Goal: Navigation & Orientation: Find specific page/section

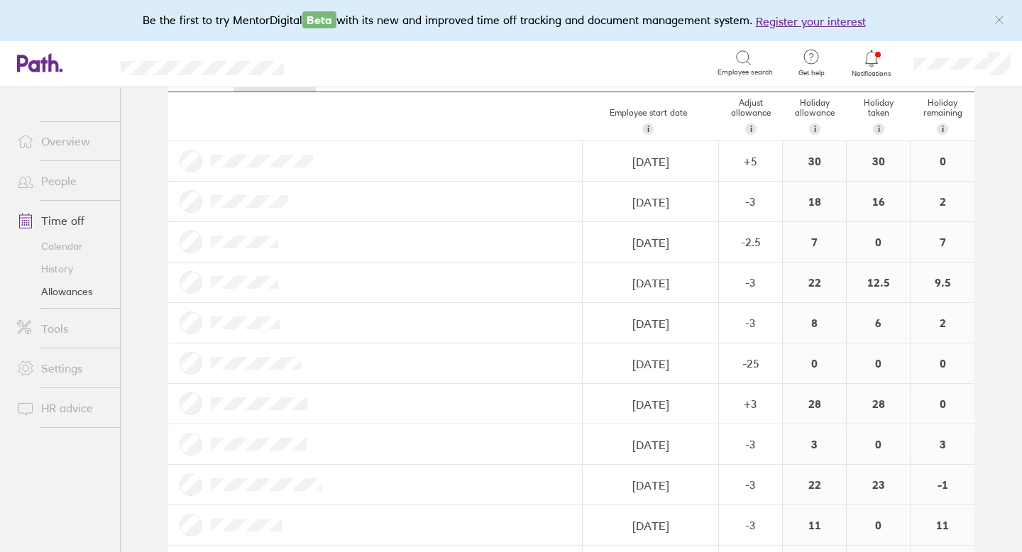
scroll to position [73, 0]
click at [345, 238] on div at bounding box center [375, 239] width 415 height 40
click at [67, 179] on link "People" at bounding box center [63, 181] width 114 height 28
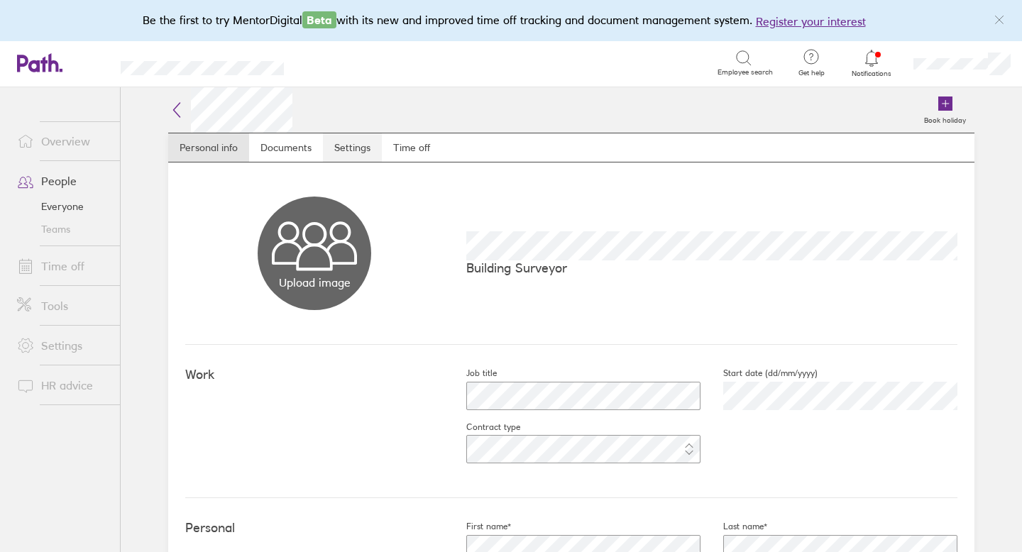
click at [353, 150] on link "Settings" at bounding box center [352, 147] width 59 height 28
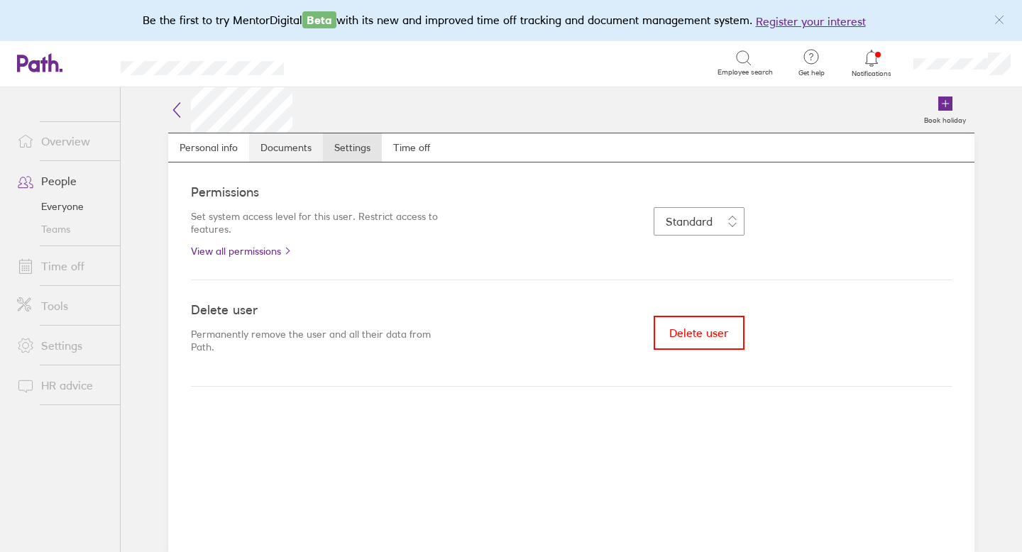
click at [302, 150] on link "Documents" at bounding box center [286, 147] width 74 height 28
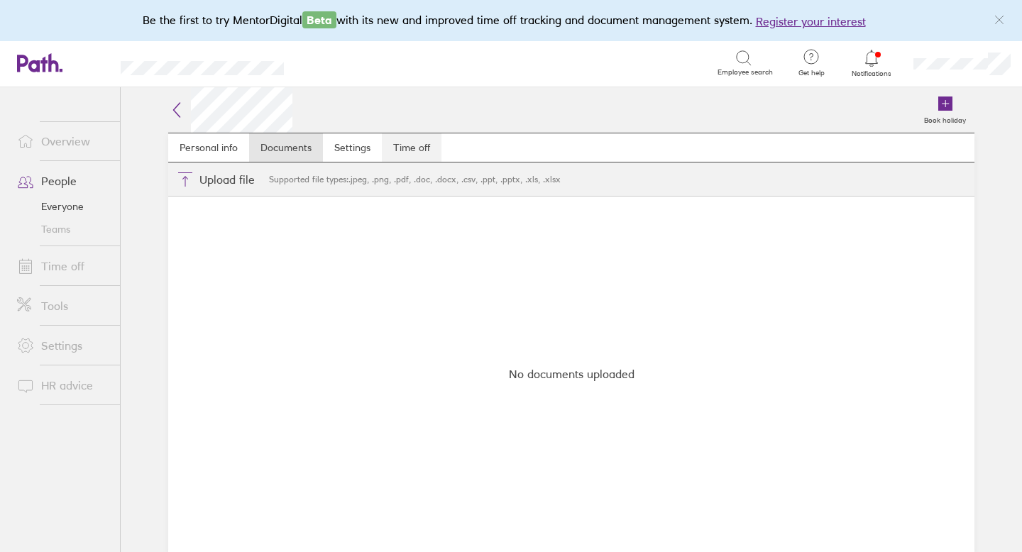
click at [417, 142] on link "Time off" at bounding box center [412, 147] width 60 height 28
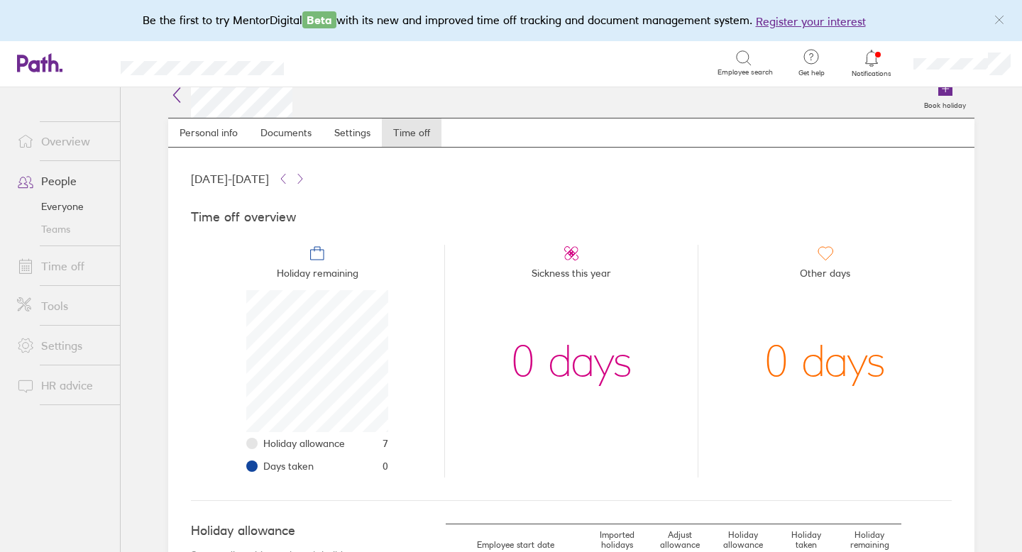
scroll to position [16, 0]
click at [199, 136] on link "Personal info" at bounding box center [208, 132] width 81 height 28
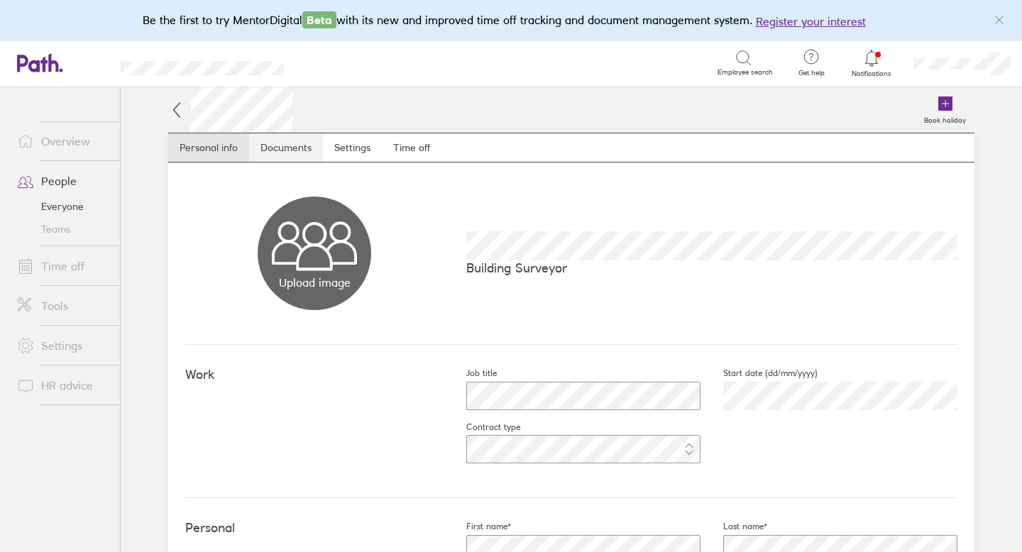
click at [304, 146] on link "Documents" at bounding box center [286, 147] width 74 height 28
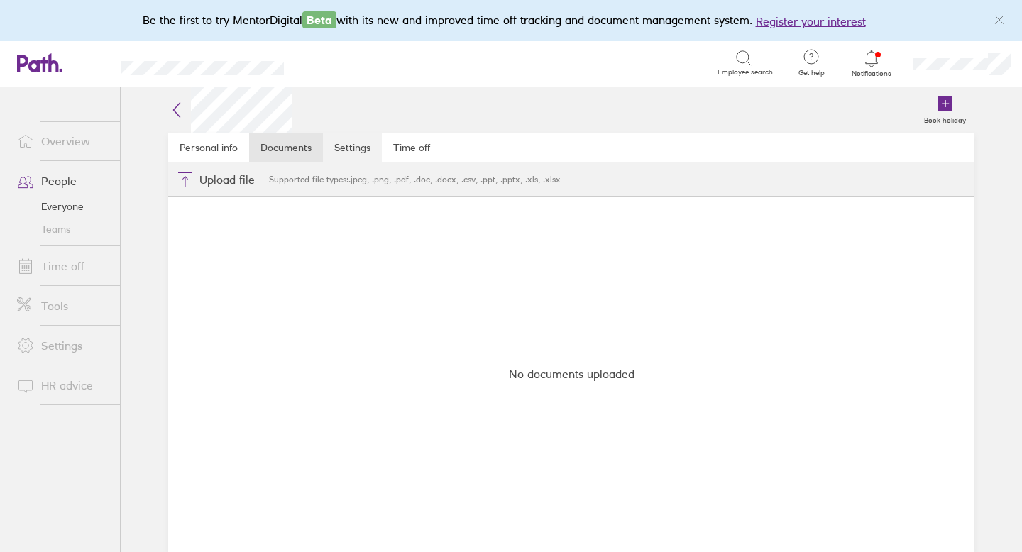
click at [341, 146] on link "Settings" at bounding box center [352, 147] width 59 height 28
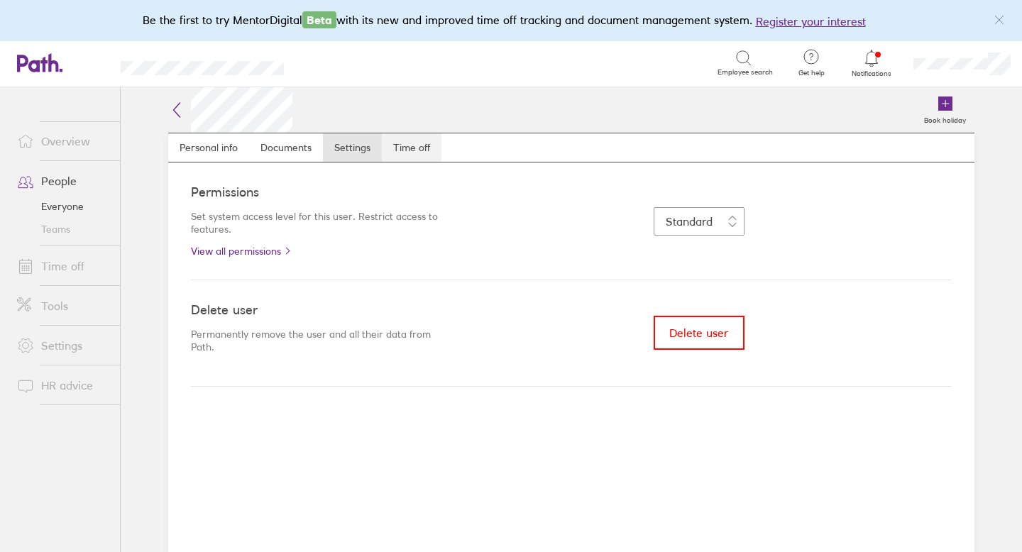
click at [416, 139] on link "Time off" at bounding box center [412, 147] width 60 height 28
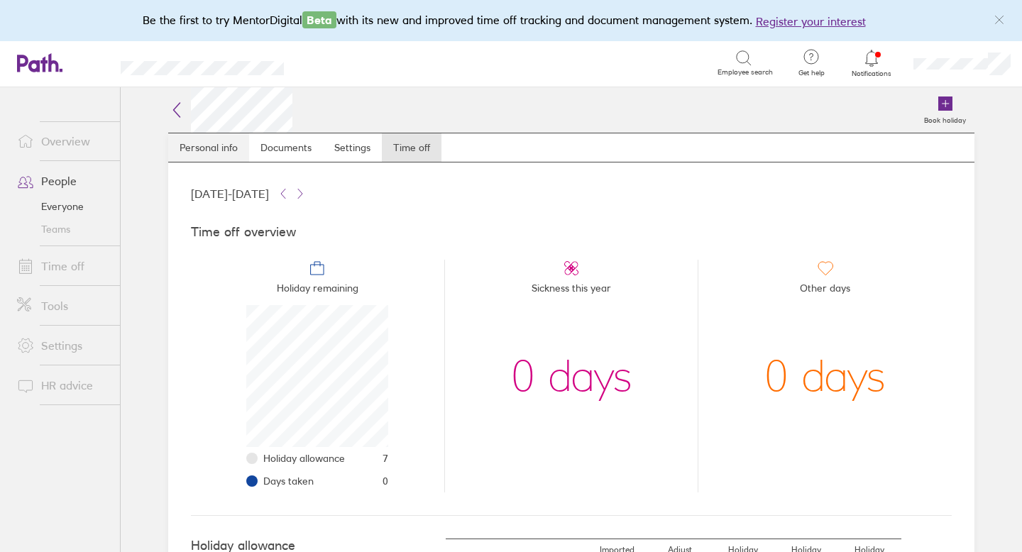
click at [209, 139] on link "Personal info" at bounding box center [208, 147] width 81 height 28
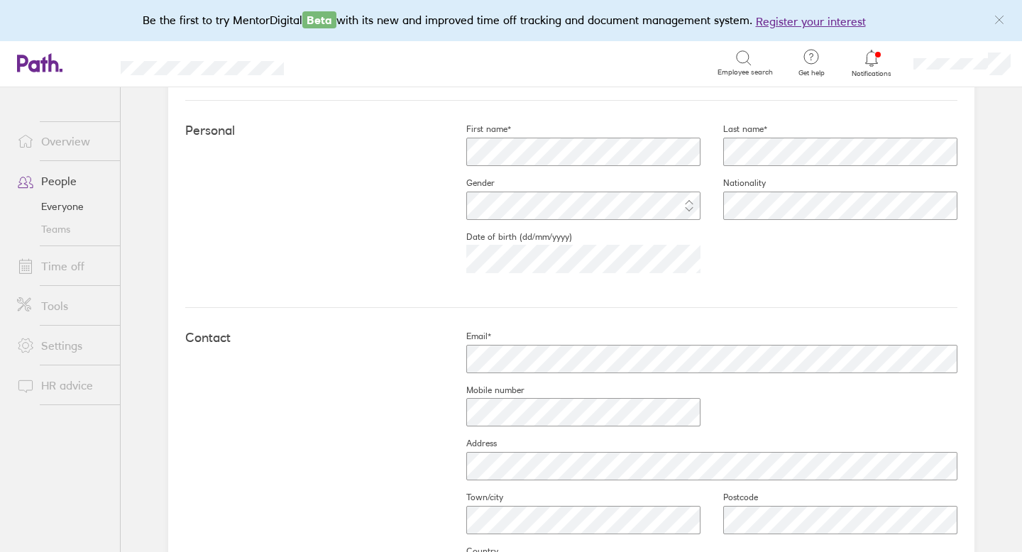
scroll to position [396, 0]
click at [77, 180] on link "People" at bounding box center [63, 181] width 114 height 28
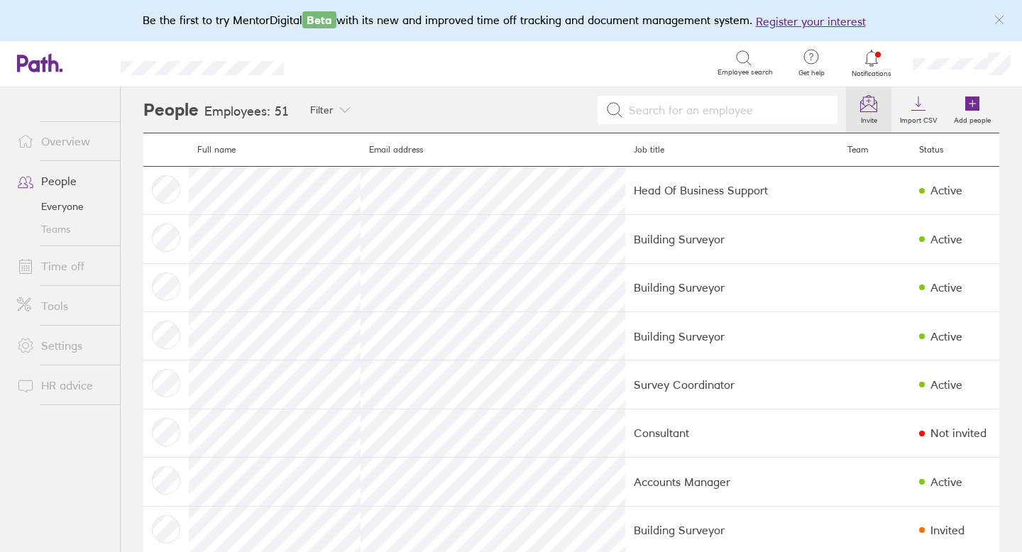
click at [865, 104] on icon at bounding box center [868, 103] width 17 height 17
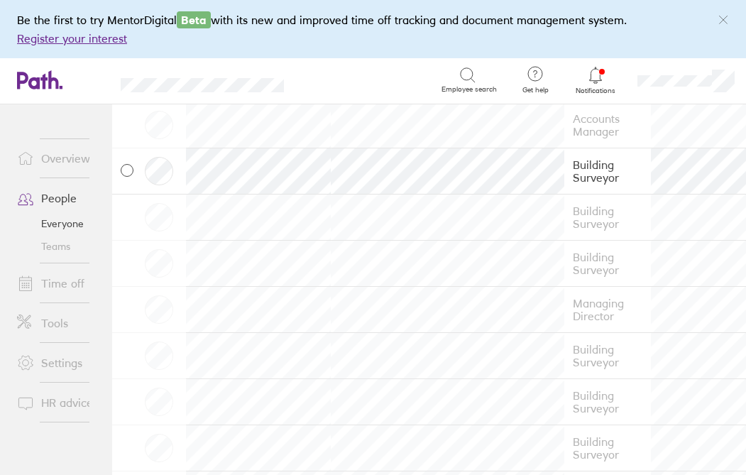
scroll to position [383, 0]
